Goal: Transaction & Acquisition: Purchase product/service

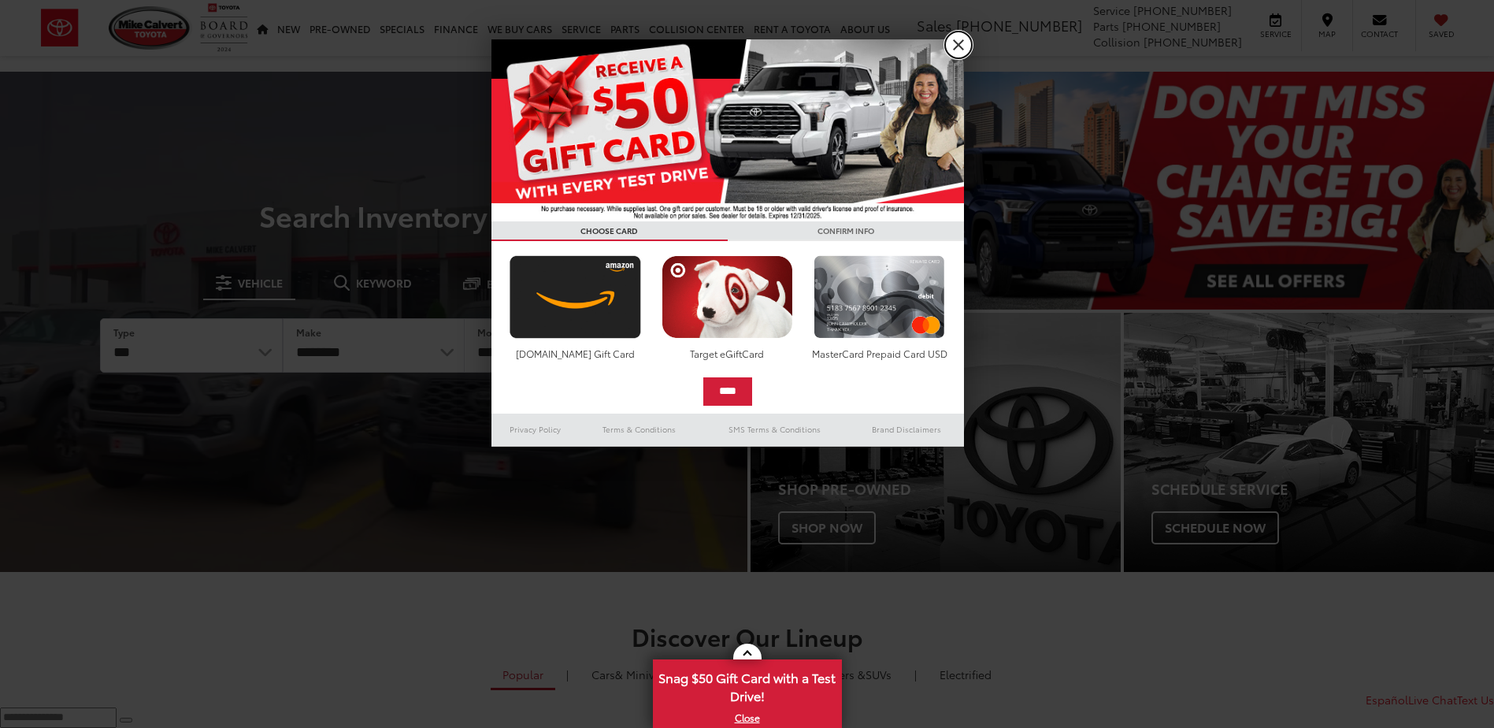
click at [959, 43] on link "X" at bounding box center [958, 45] width 27 height 27
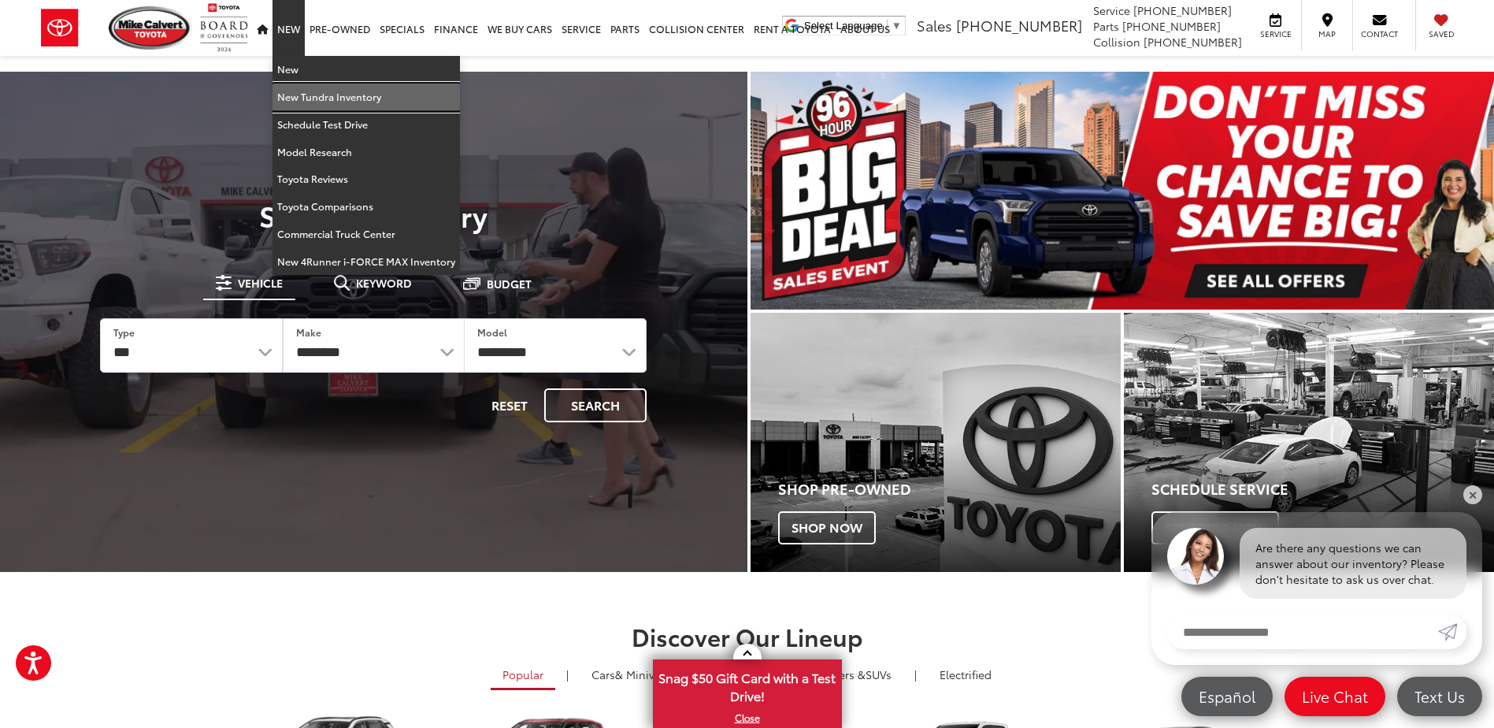
click at [332, 99] on link "New Tundra Inventory" at bounding box center [365, 97] width 187 height 28
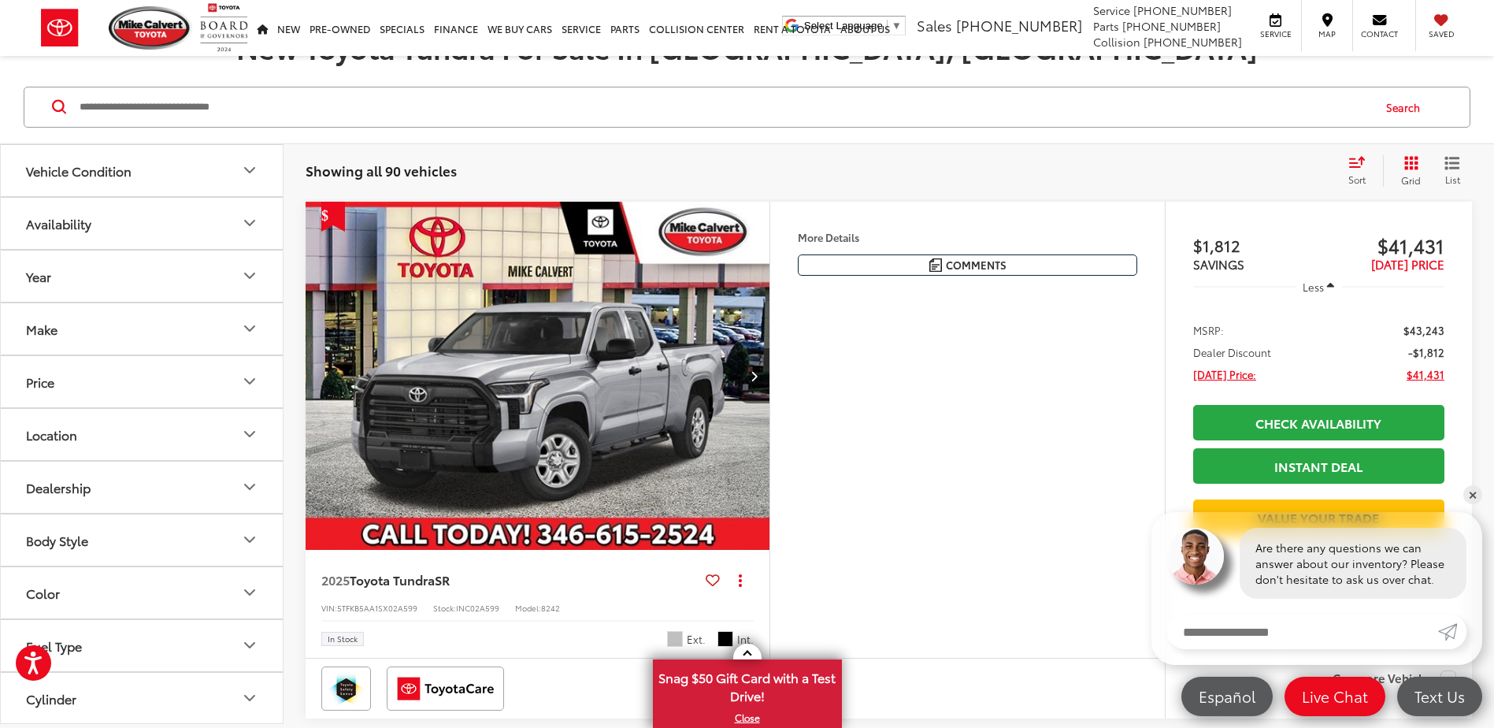
click at [758, 367] on button "Next image" at bounding box center [754, 375] width 32 height 55
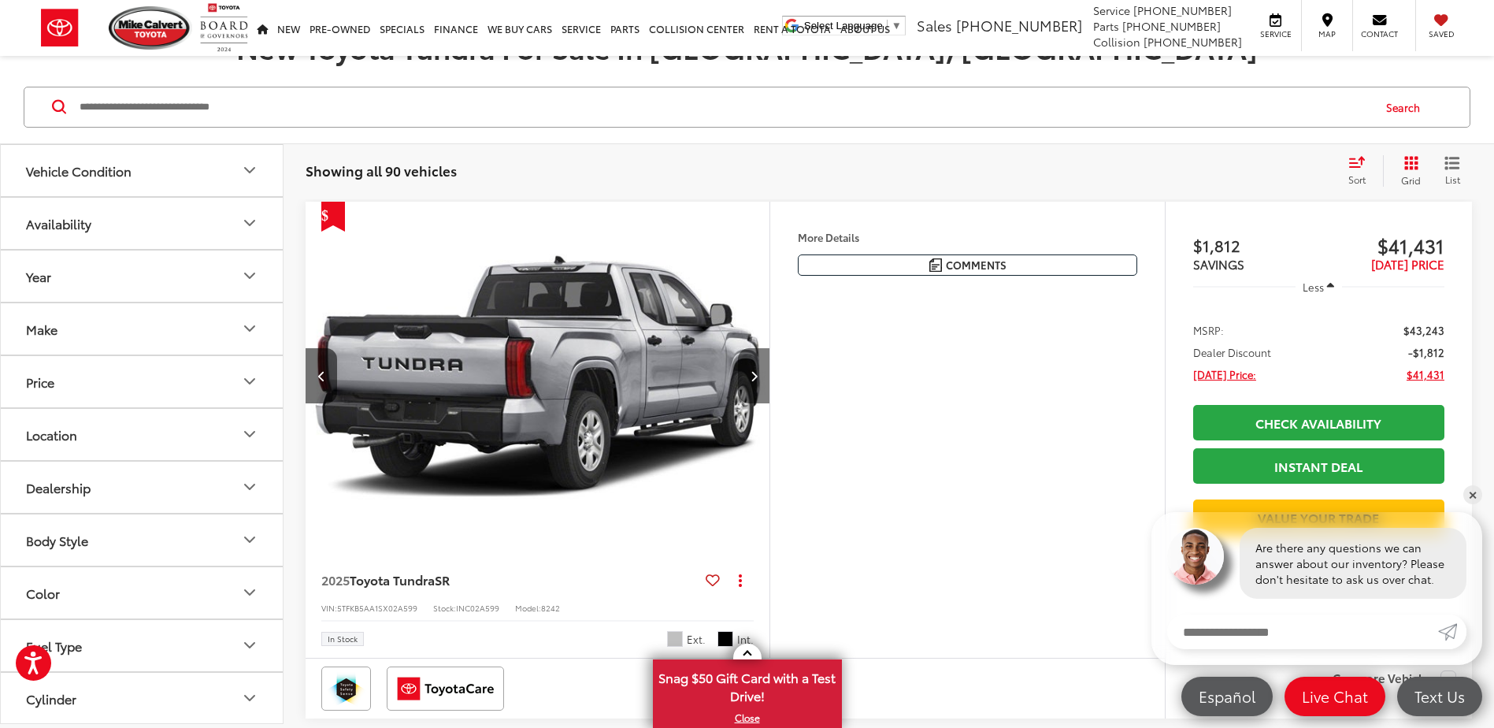
click at [758, 367] on button "Next image" at bounding box center [754, 375] width 32 height 55
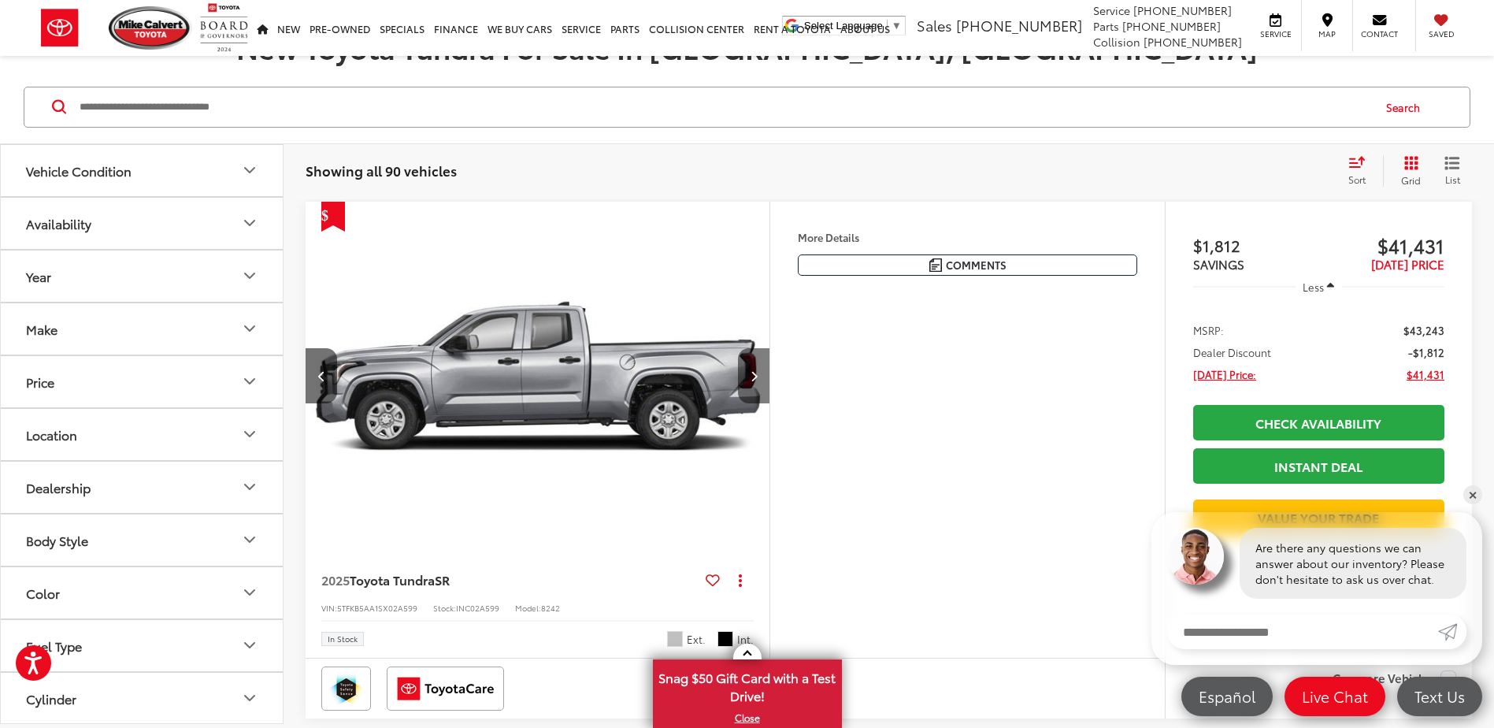
click at [758, 367] on button "Next image" at bounding box center [754, 375] width 32 height 55
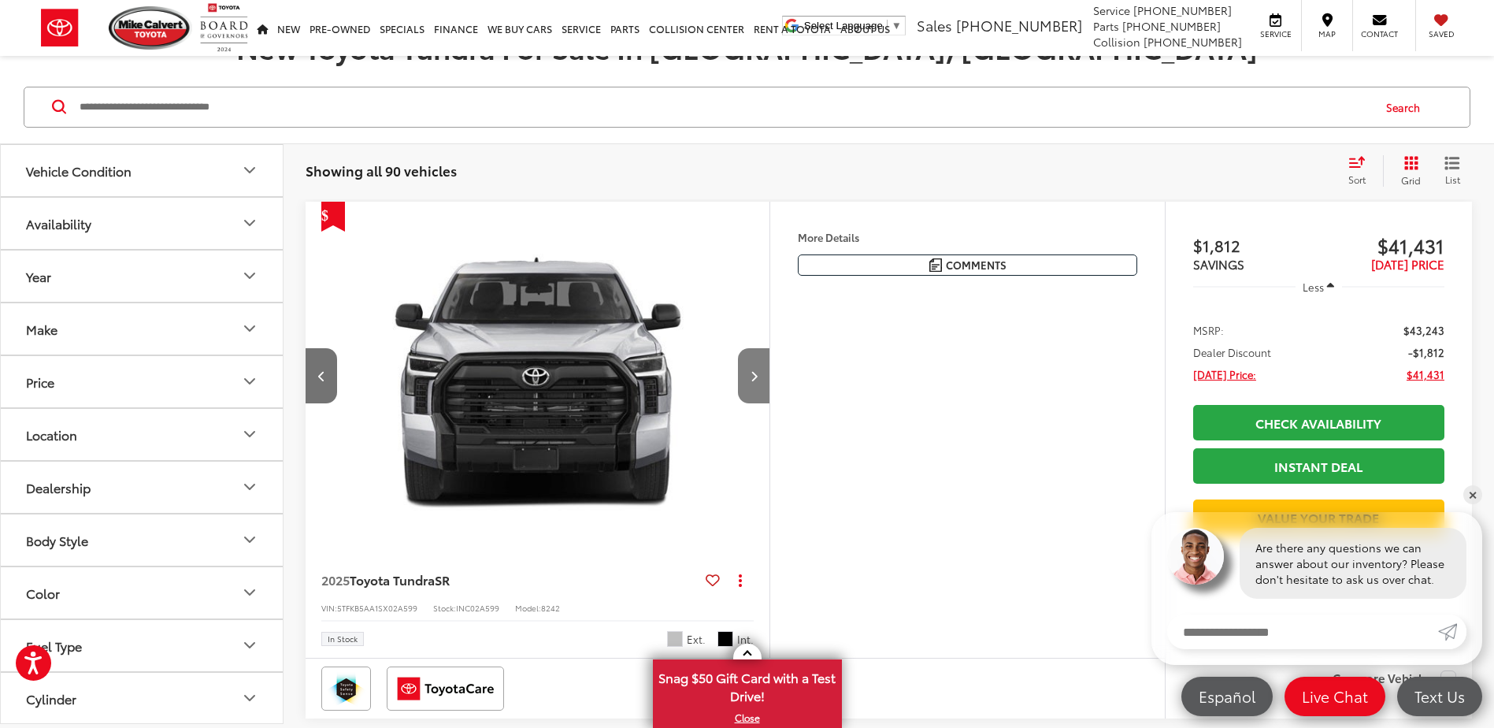
click at [758, 367] on button "Next image" at bounding box center [754, 375] width 32 height 55
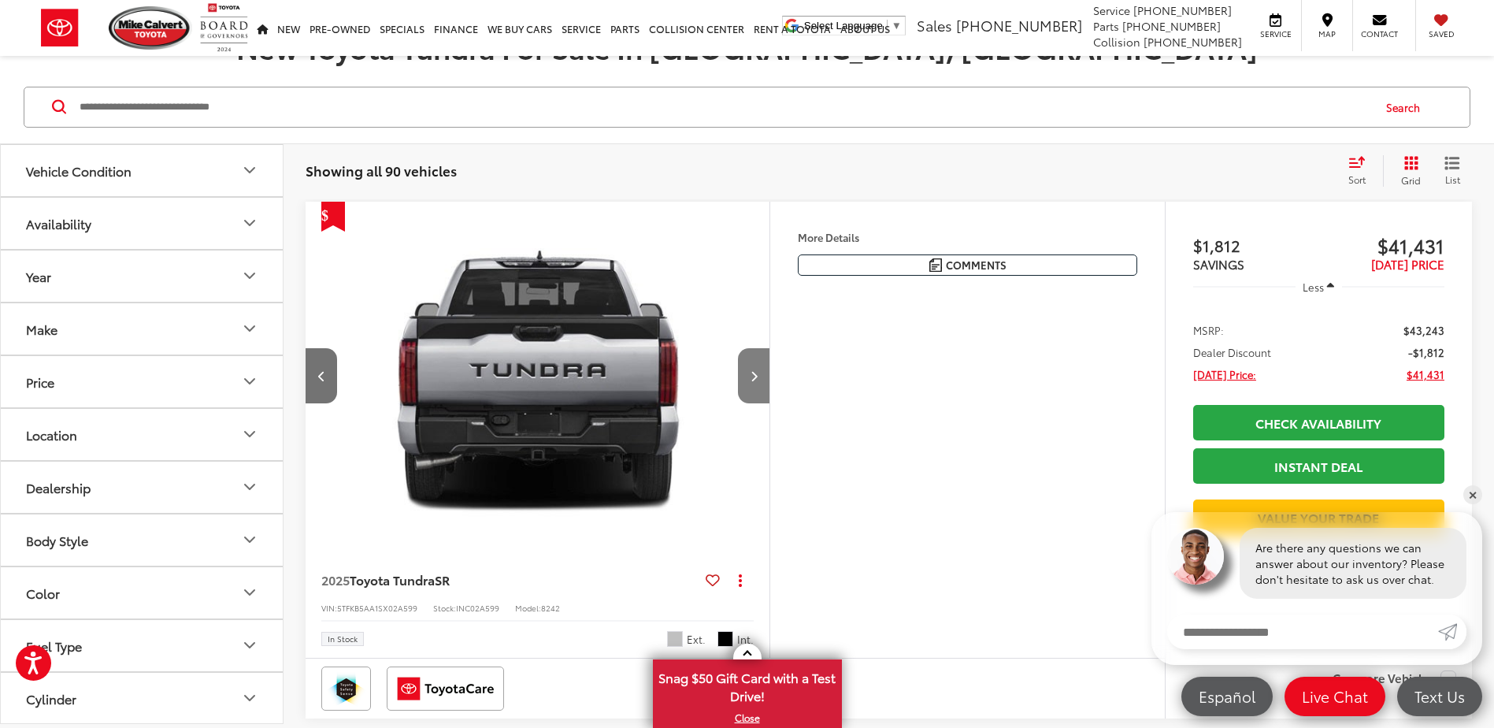
click at [758, 367] on button "Next image" at bounding box center [754, 375] width 32 height 55
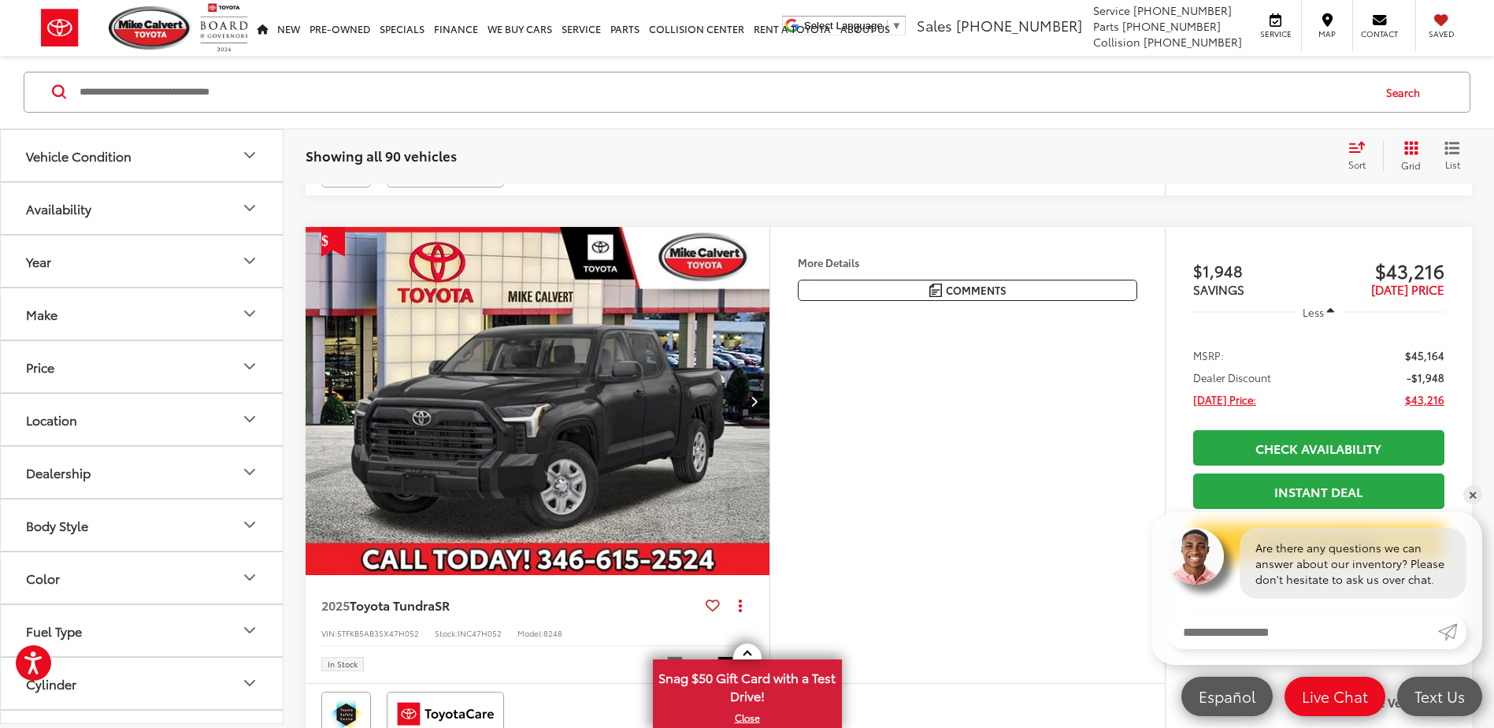
scroll to position [1496, 0]
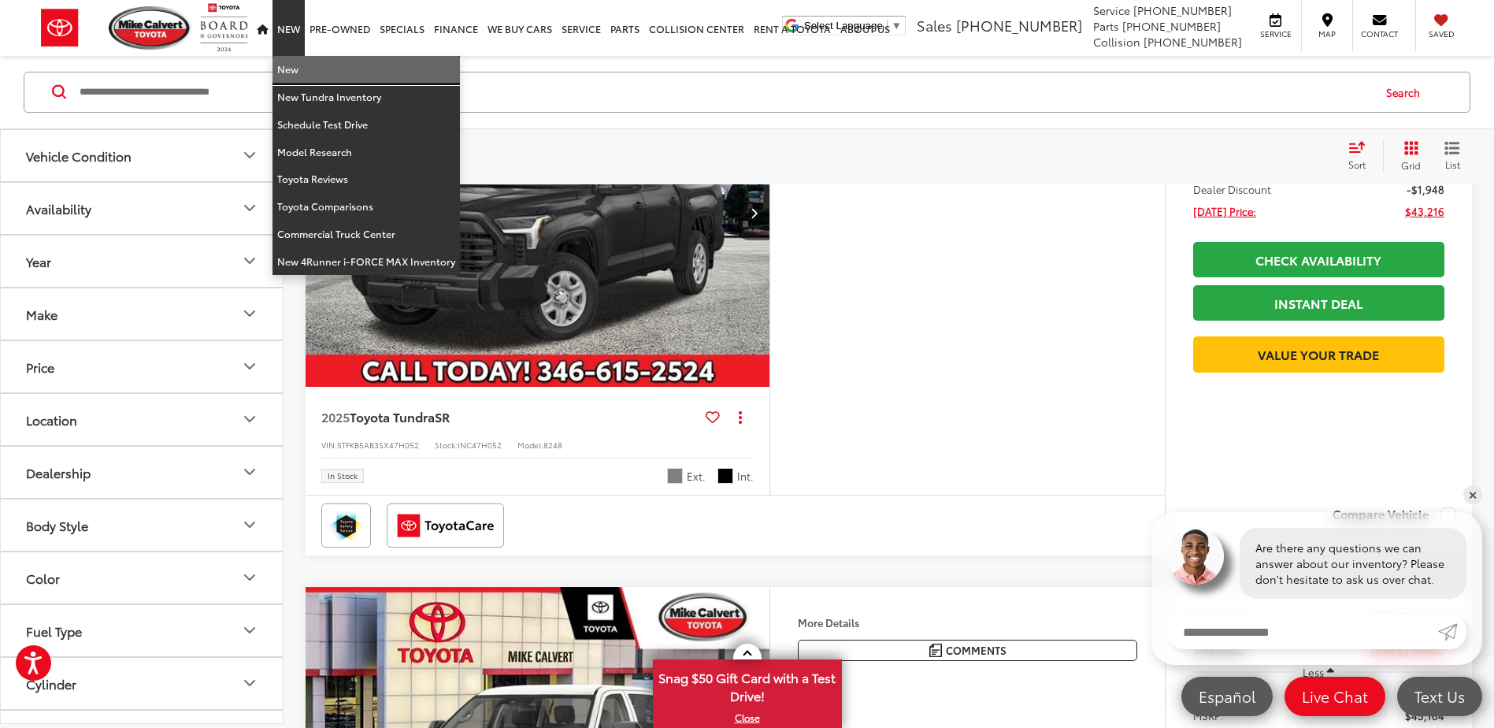
click at [357, 66] on link "New" at bounding box center [365, 70] width 187 height 28
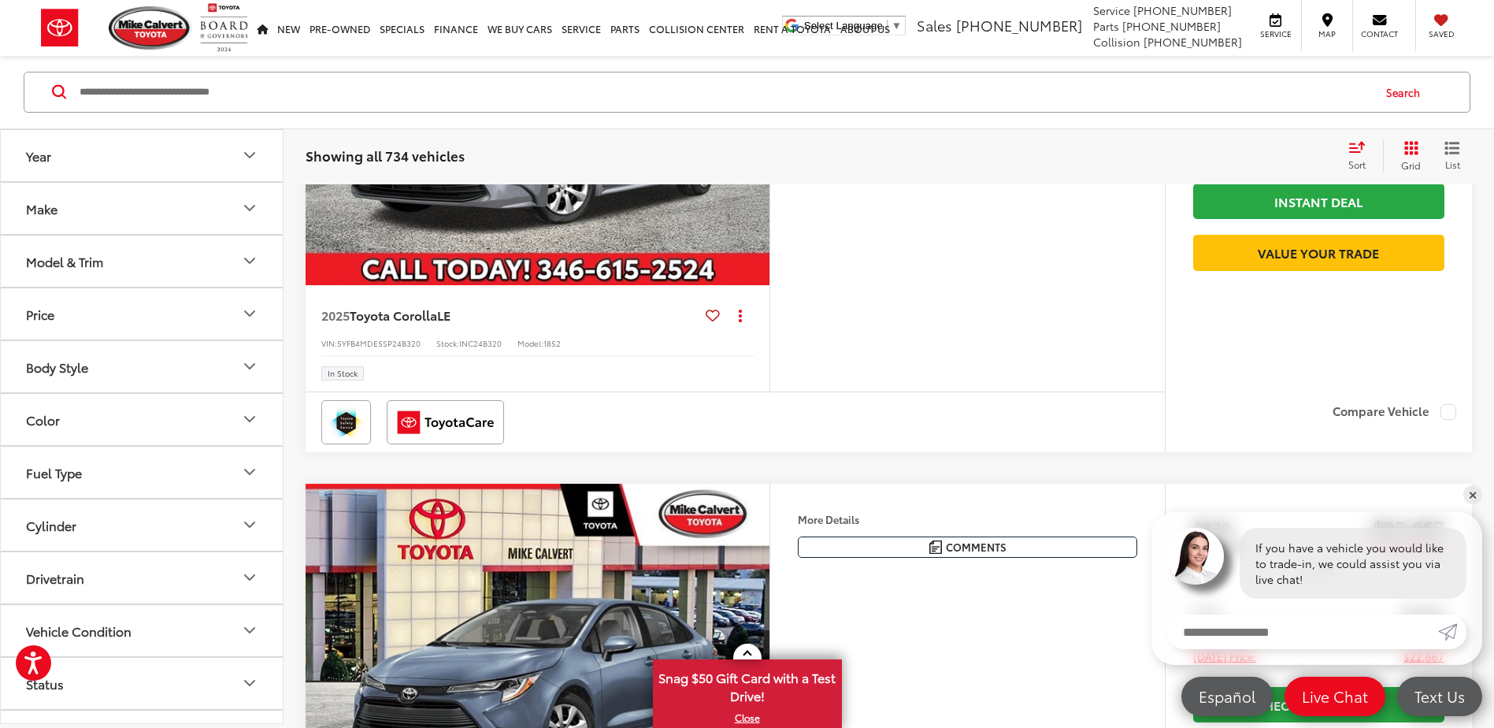
scroll to position [394, 0]
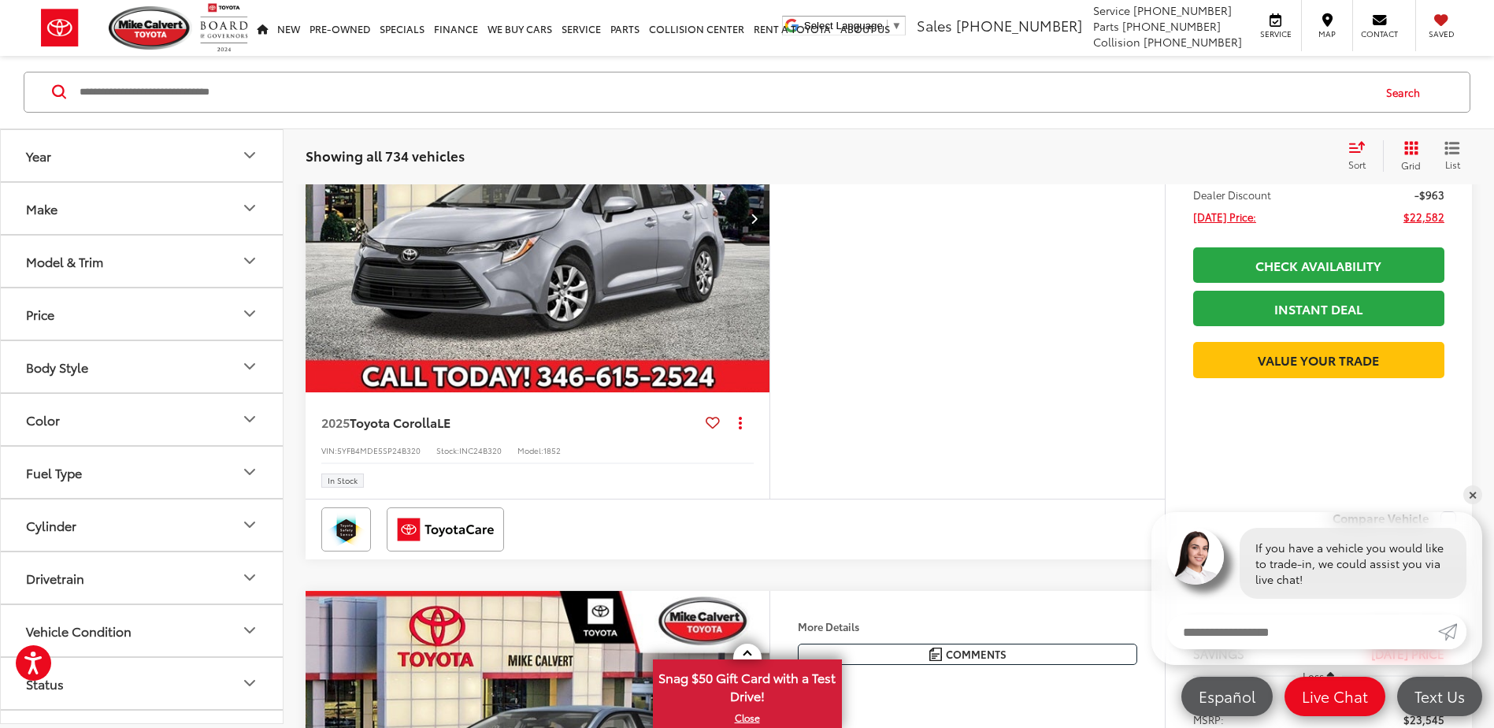
click at [1457, 160] on span "List" at bounding box center [1452, 164] width 16 height 13
click at [1420, 154] on button "Grid" at bounding box center [1408, 156] width 50 height 32
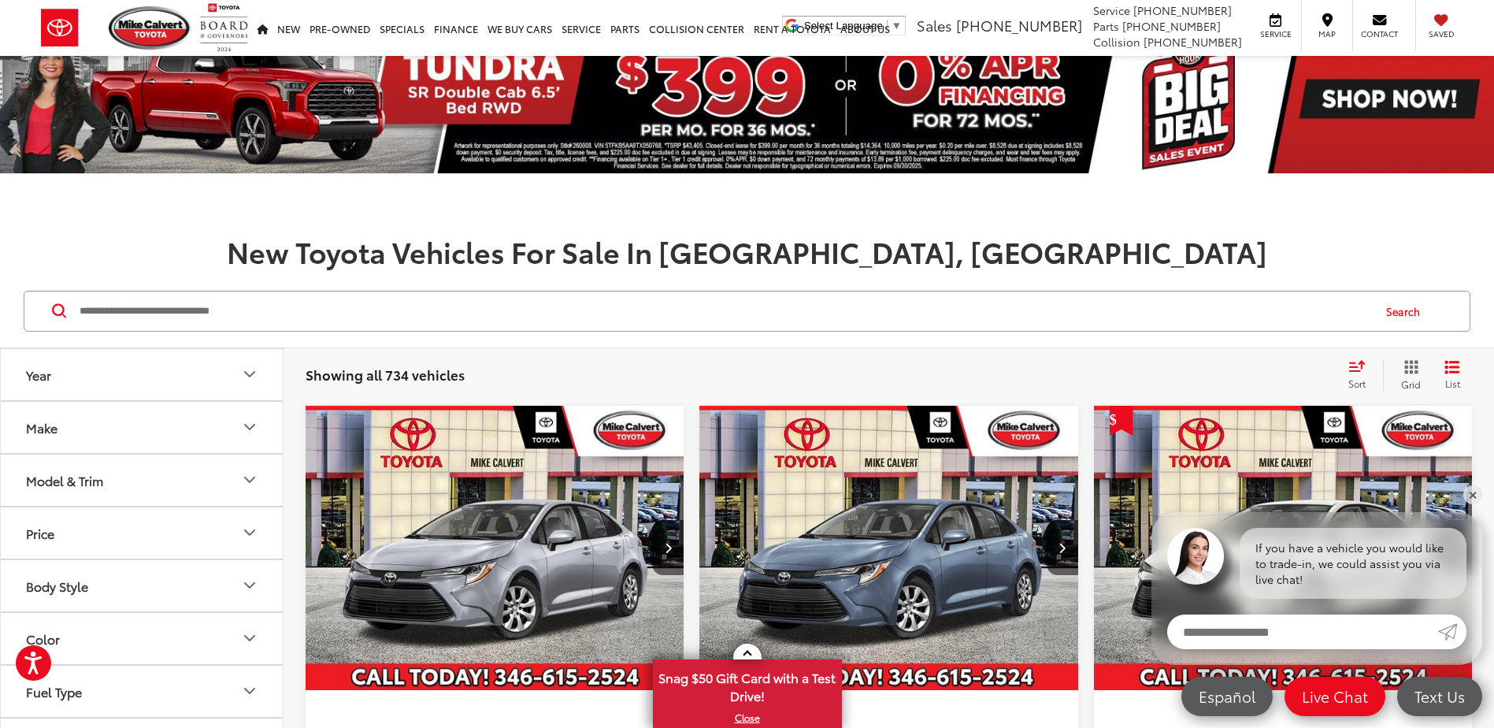
scroll to position [0, 0]
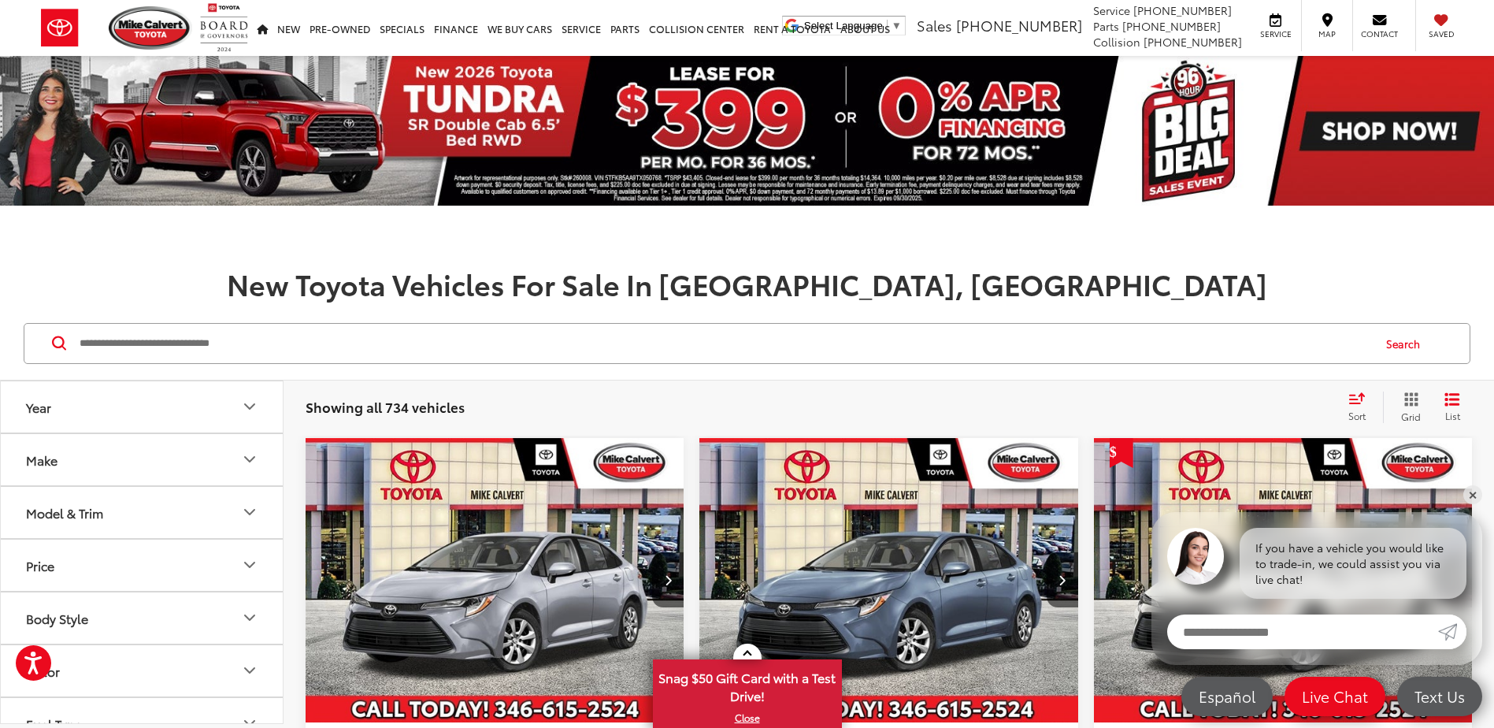
click at [1347, 401] on div "Sort" at bounding box center [1361, 407] width 43 height 32
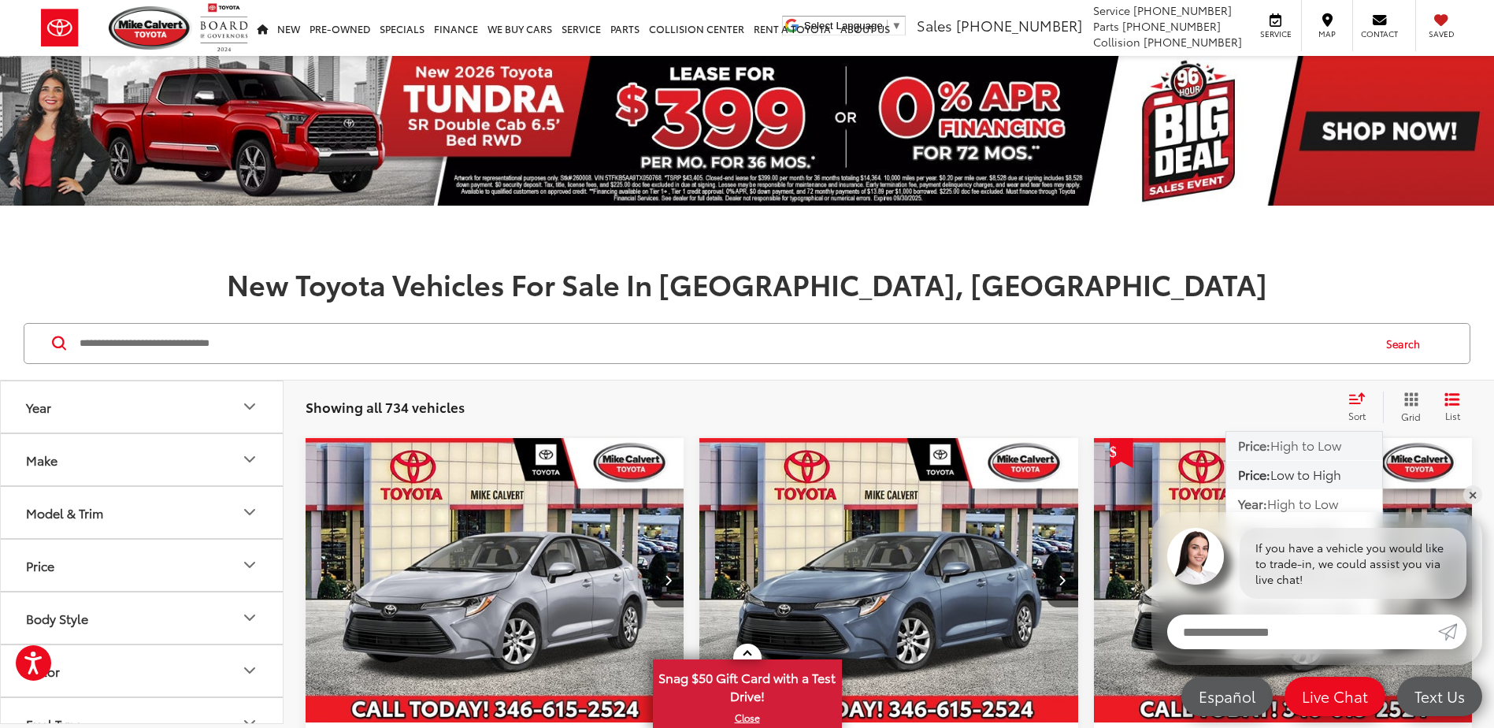
click at [1322, 447] on span "High to Low" at bounding box center [1305, 445] width 71 height 18
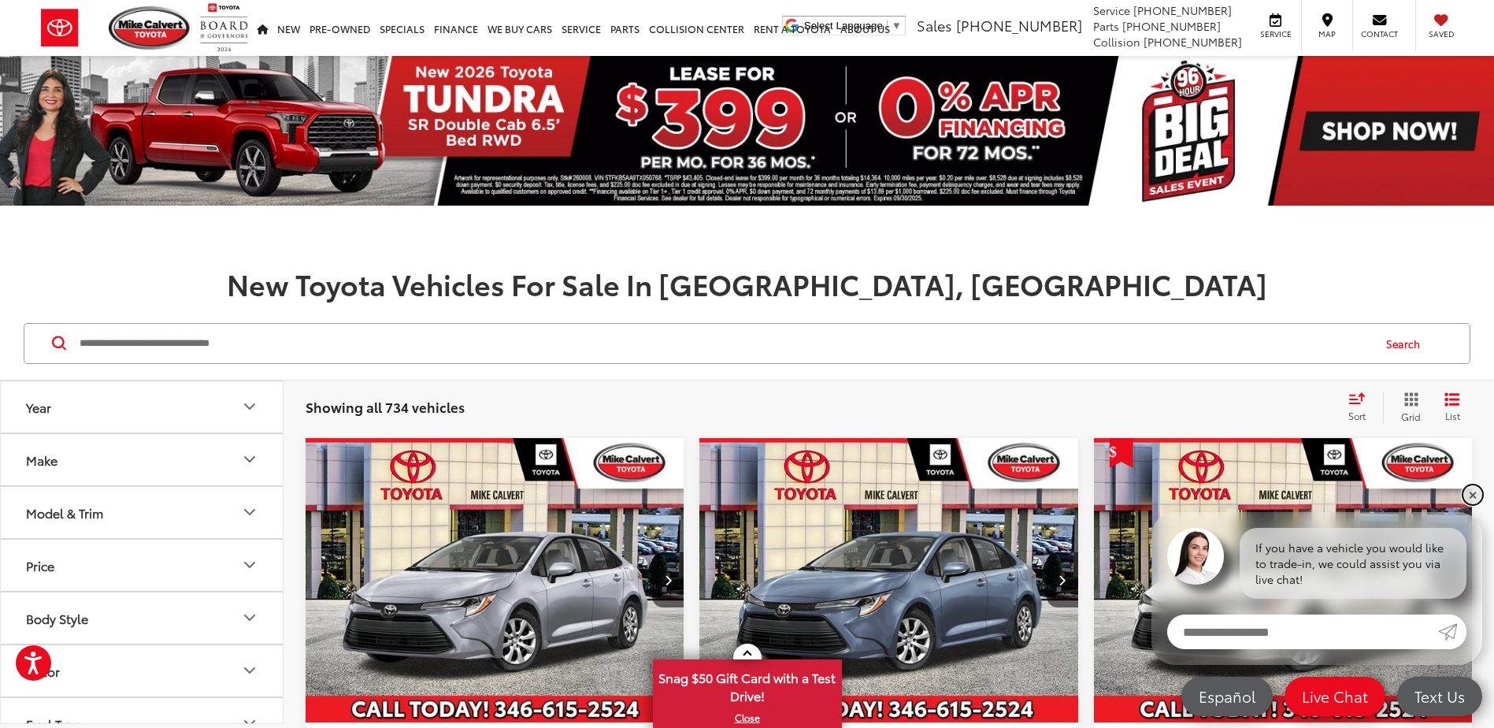
click at [1470, 499] on link "✕" at bounding box center [1472, 494] width 19 height 19
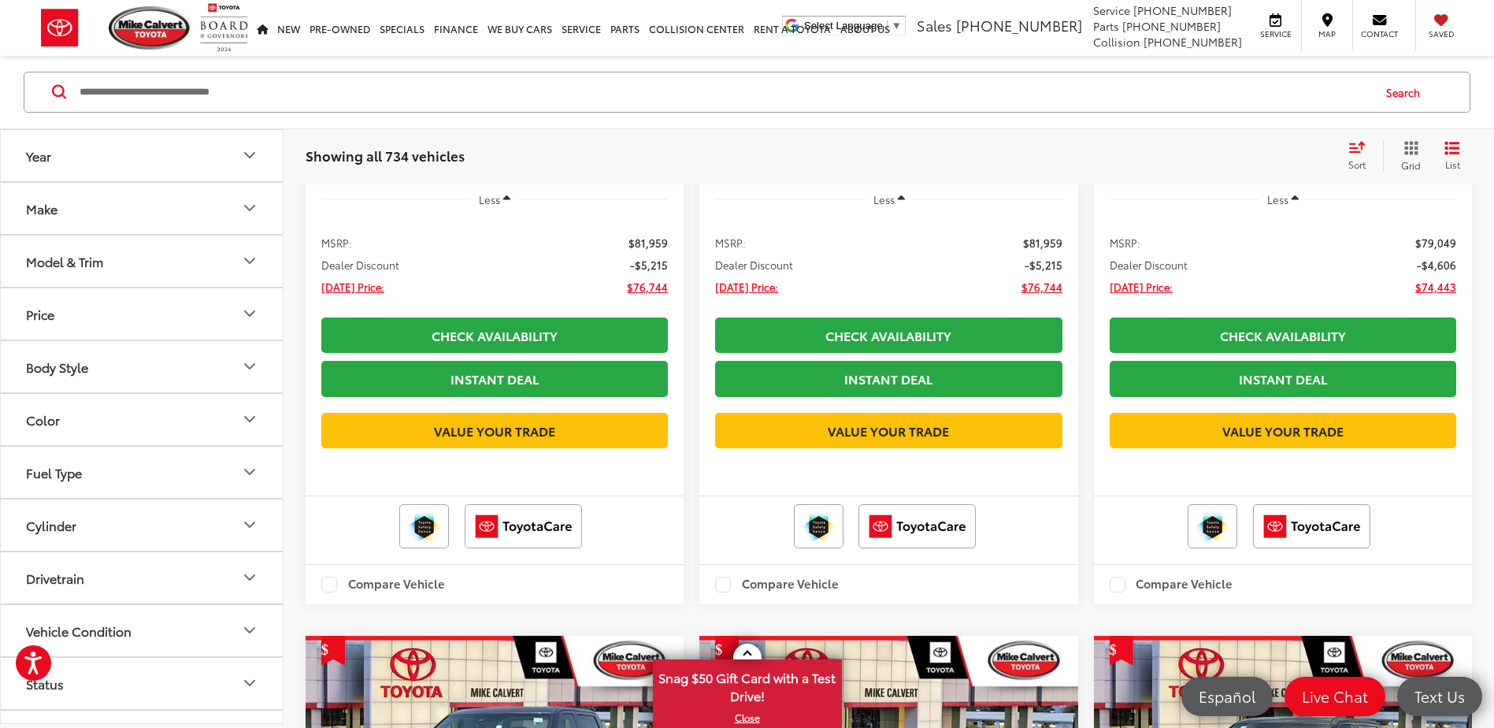
scroll to position [3072, 0]
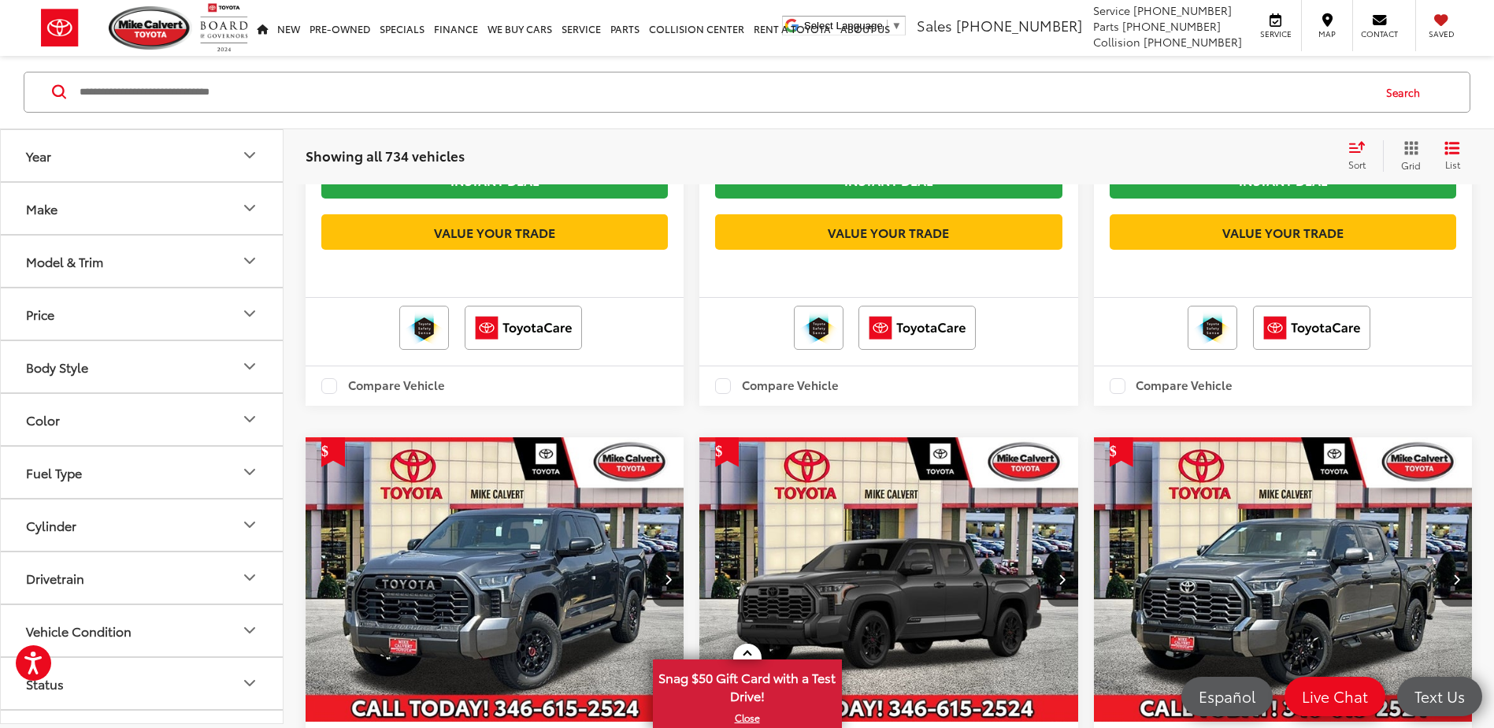
click at [1355, 158] on span "Sort" at bounding box center [1356, 164] width 17 height 13
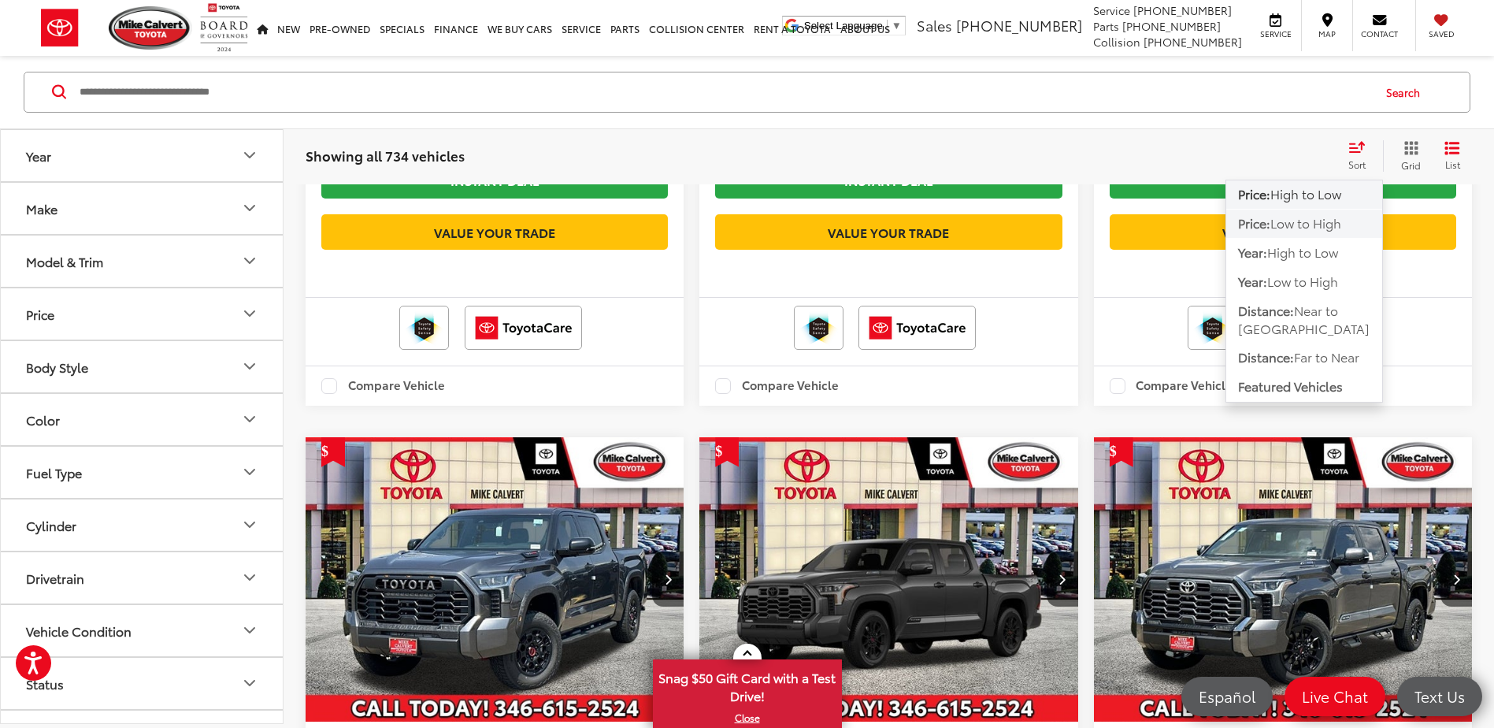
click at [1319, 224] on span "Low to High" at bounding box center [1305, 223] width 71 height 18
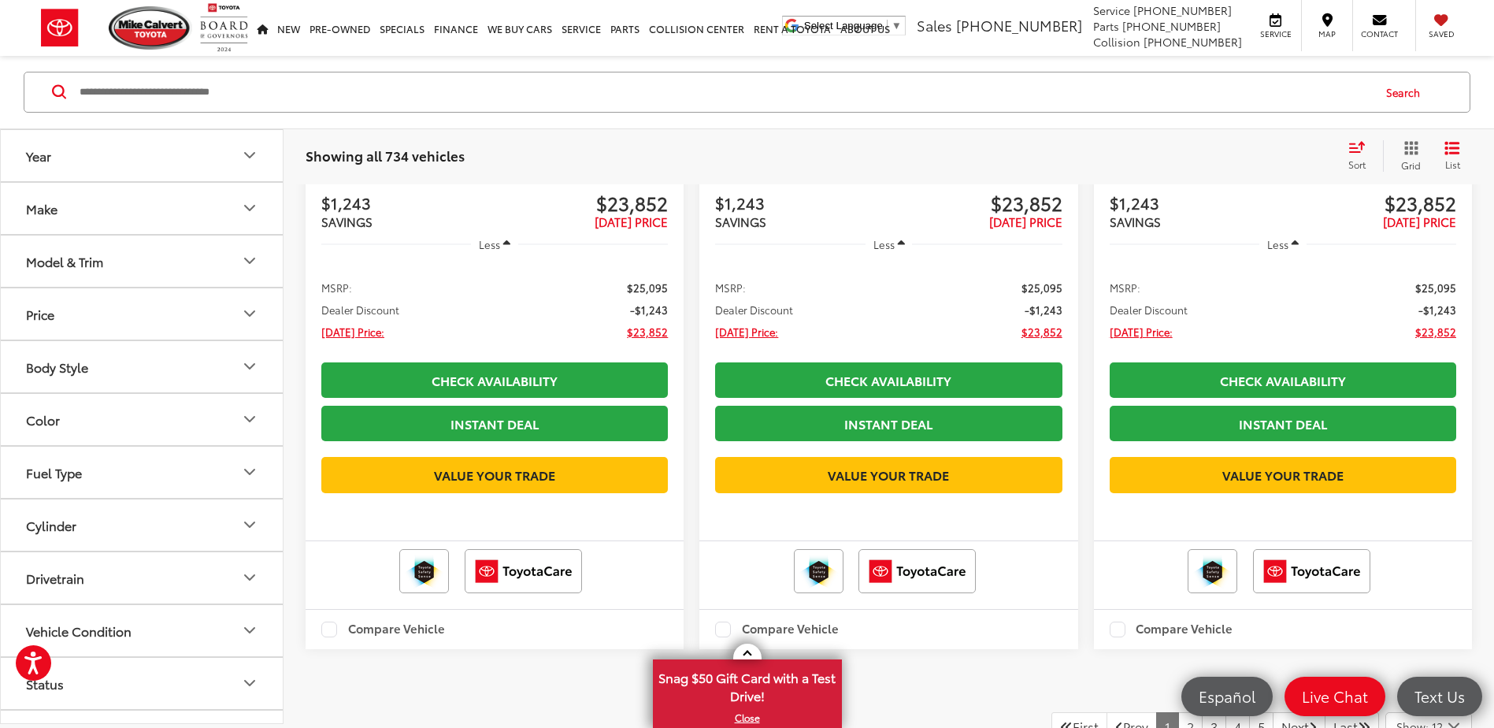
scroll to position [3165, 0]
